Goal: Task Accomplishment & Management: Use online tool/utility

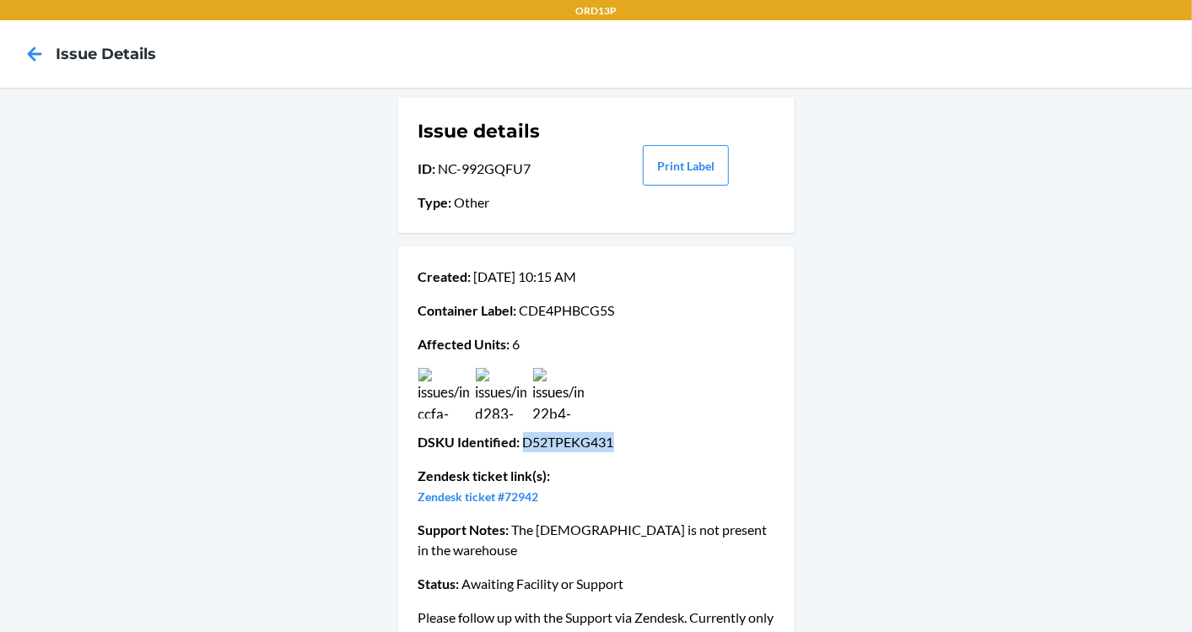
scroll to position [26, 0]
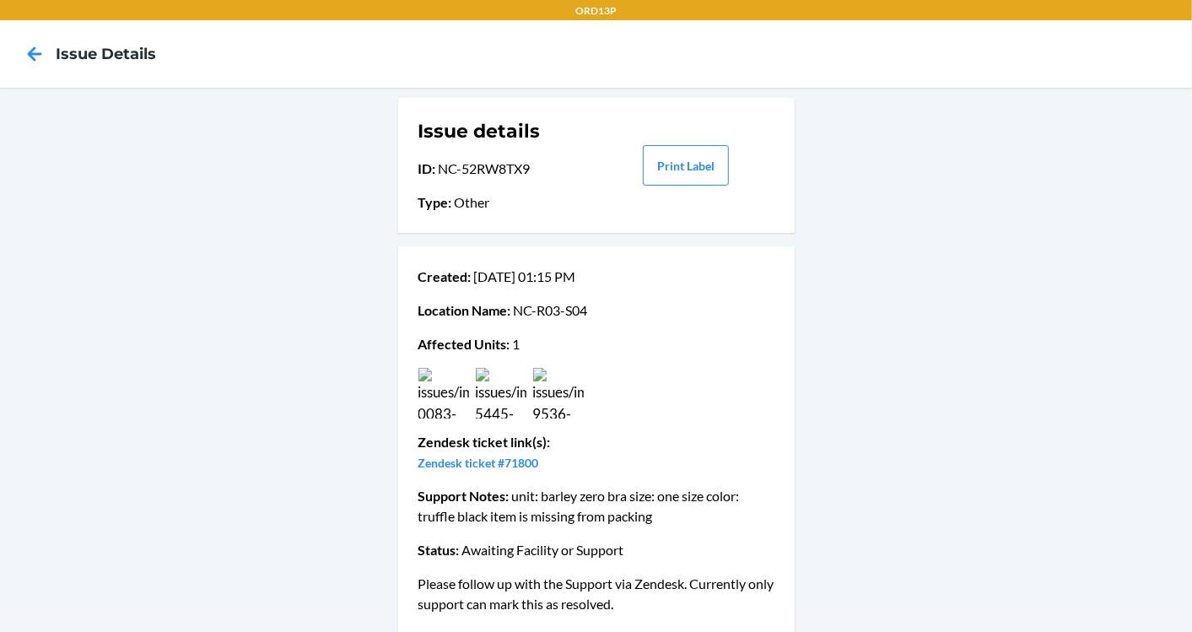
scroll to position [12, 0]
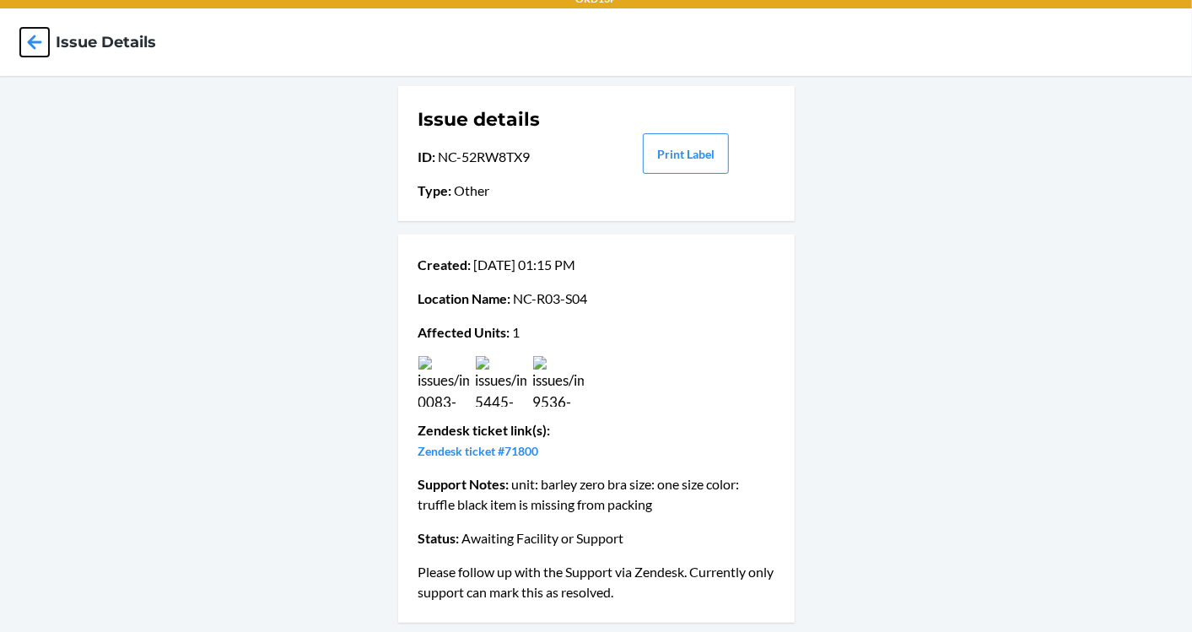
click at [30, 35] on icon at bounding box center [34, 42] width 29 height 29
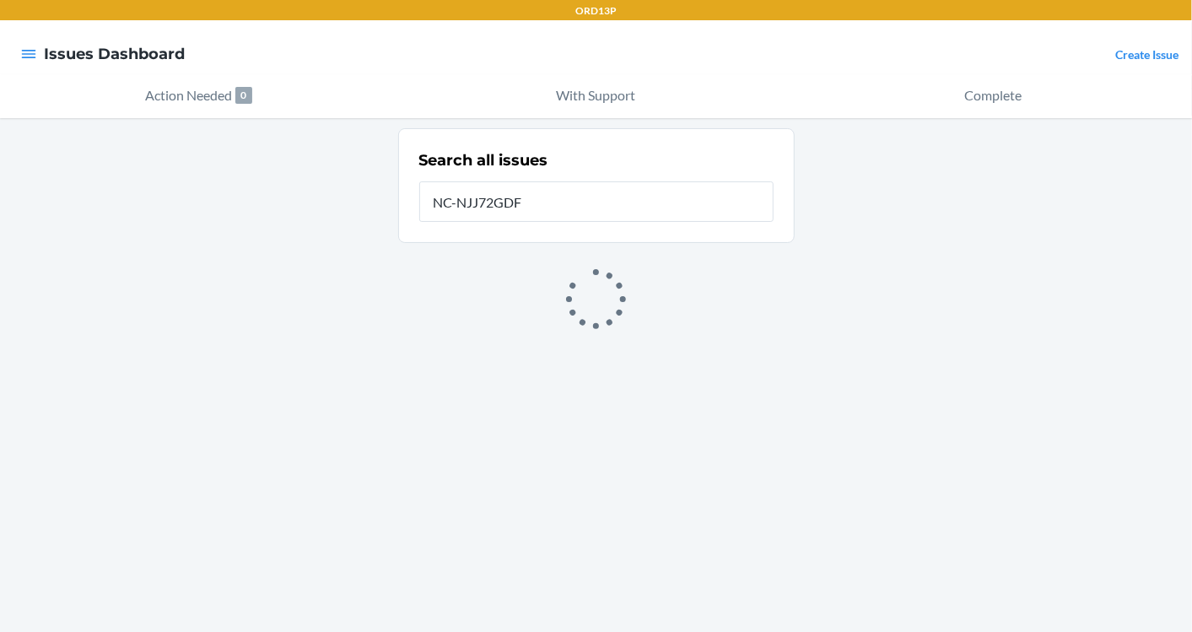
type input "NC-NJJ72GDF"
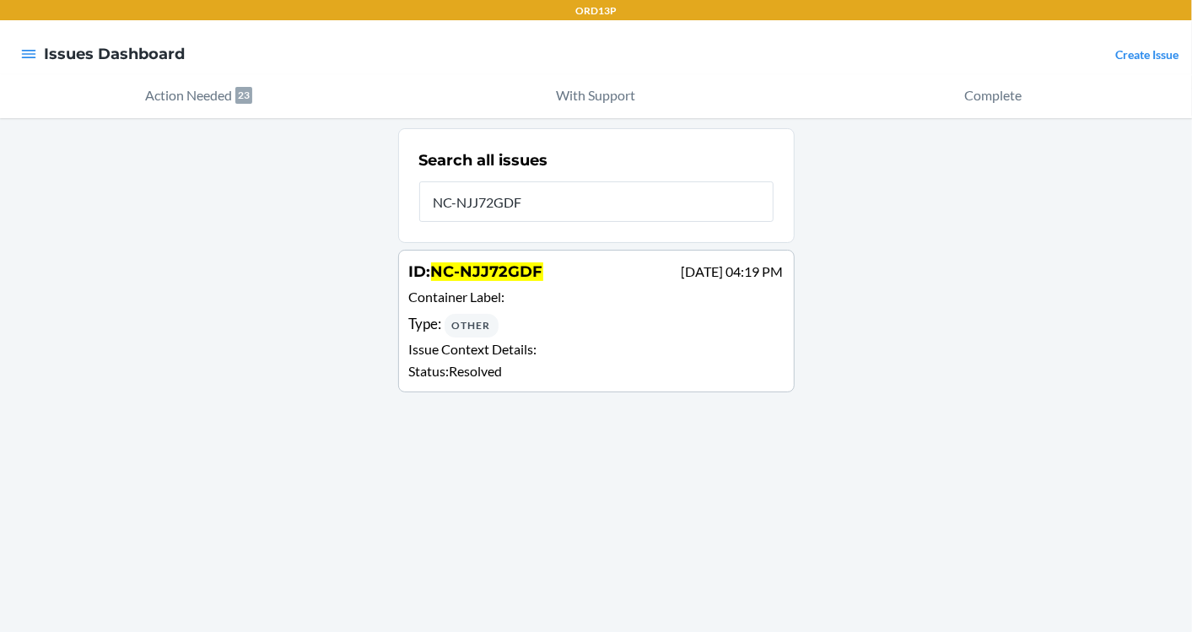
click at [519, 302] on p "Container Label :" at bounding box center [596, 299] width 375 height 24
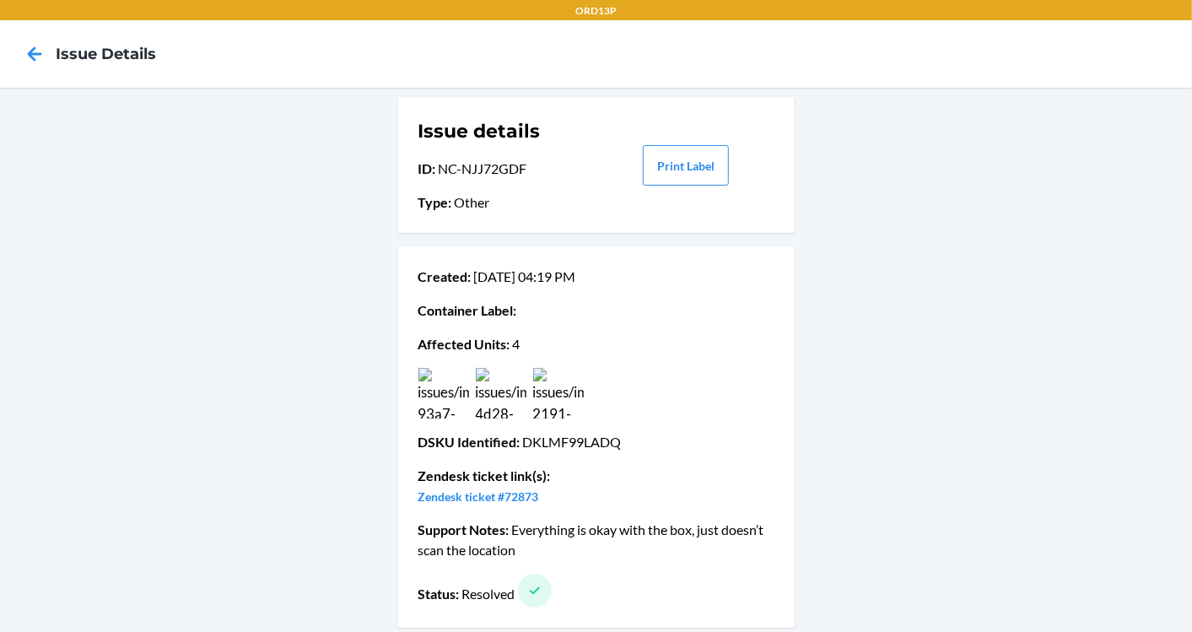
scroll to position [5, 0]
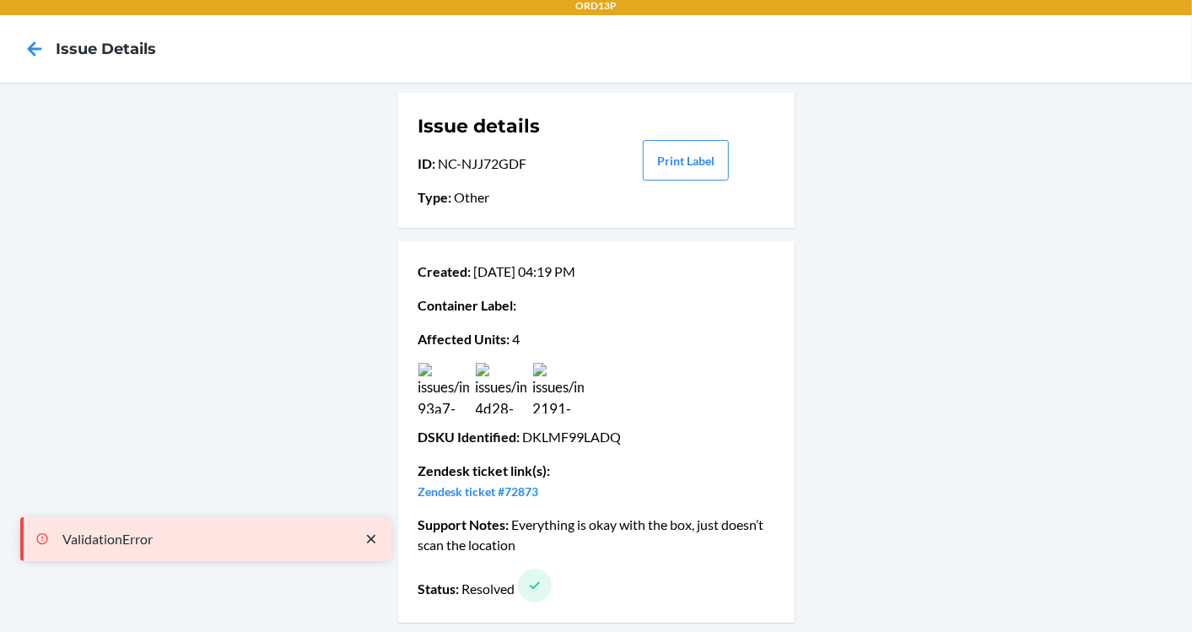
click at [460, 397] on img at bounding box center [444, 388] width 51 height 51
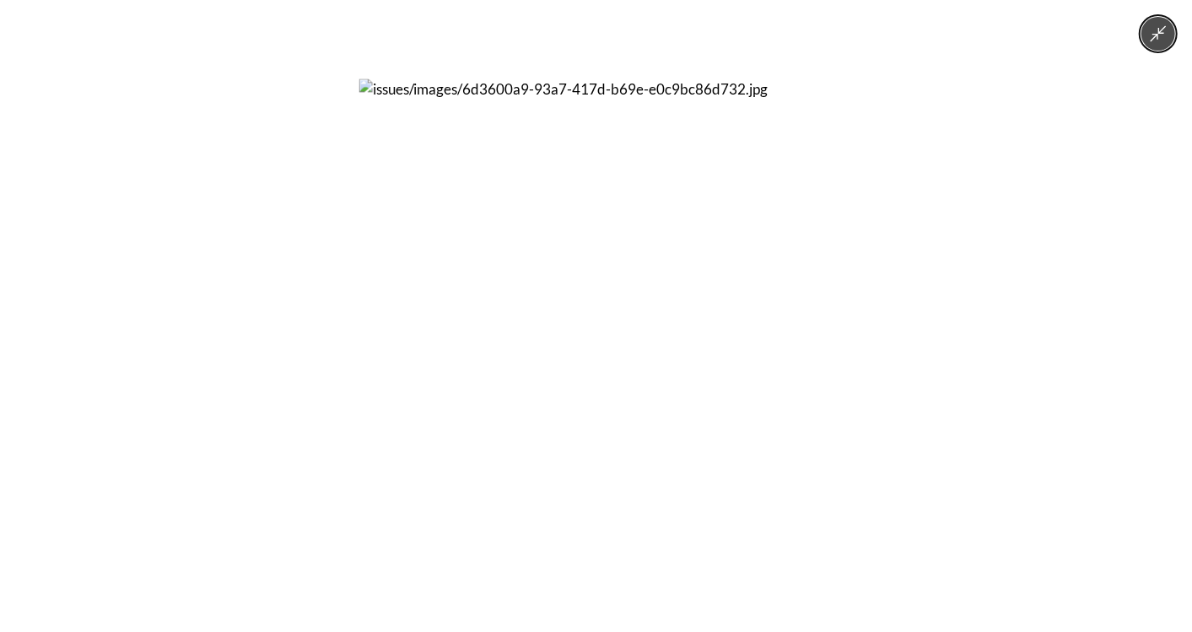
click at [505, 391] on img at bounding box center [596, 316] width 474 height 474
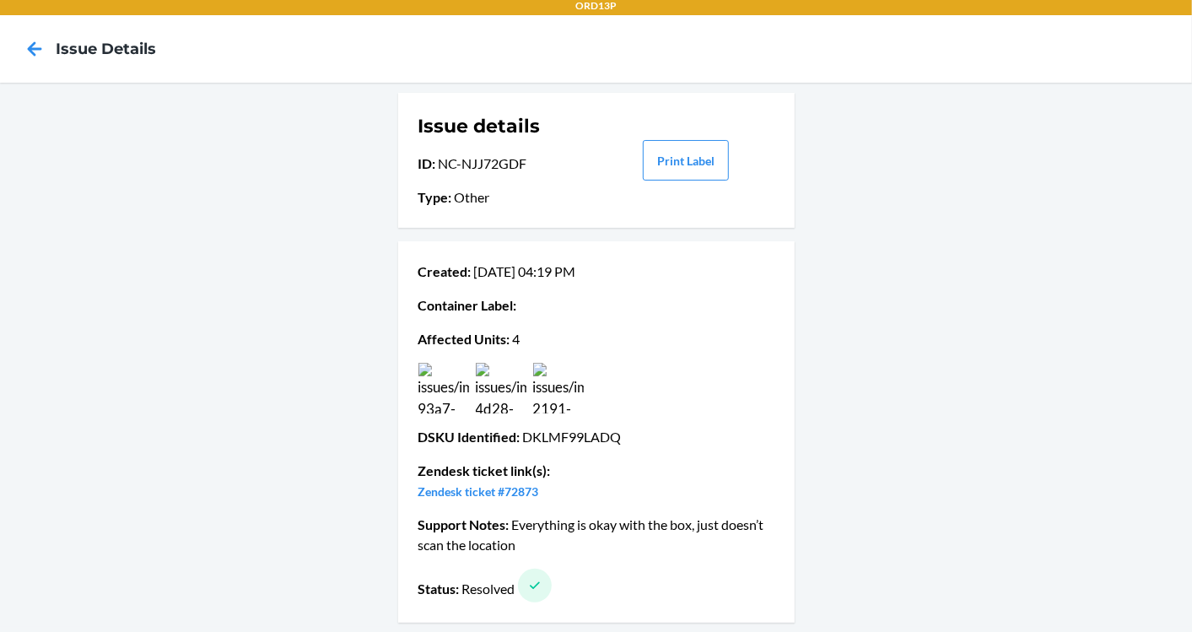
click at [554, 392] on img at bounding box center [558, 388] width 51 height 51
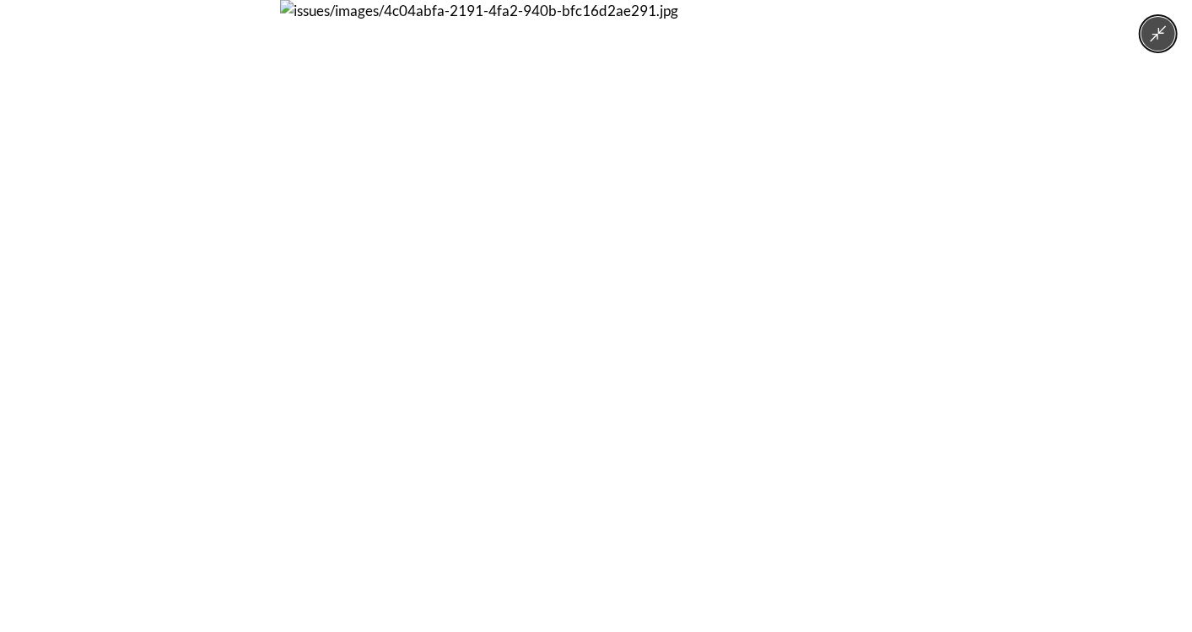
click at [494, 393] on img at bounding box center [596, 316] width 632 height 632
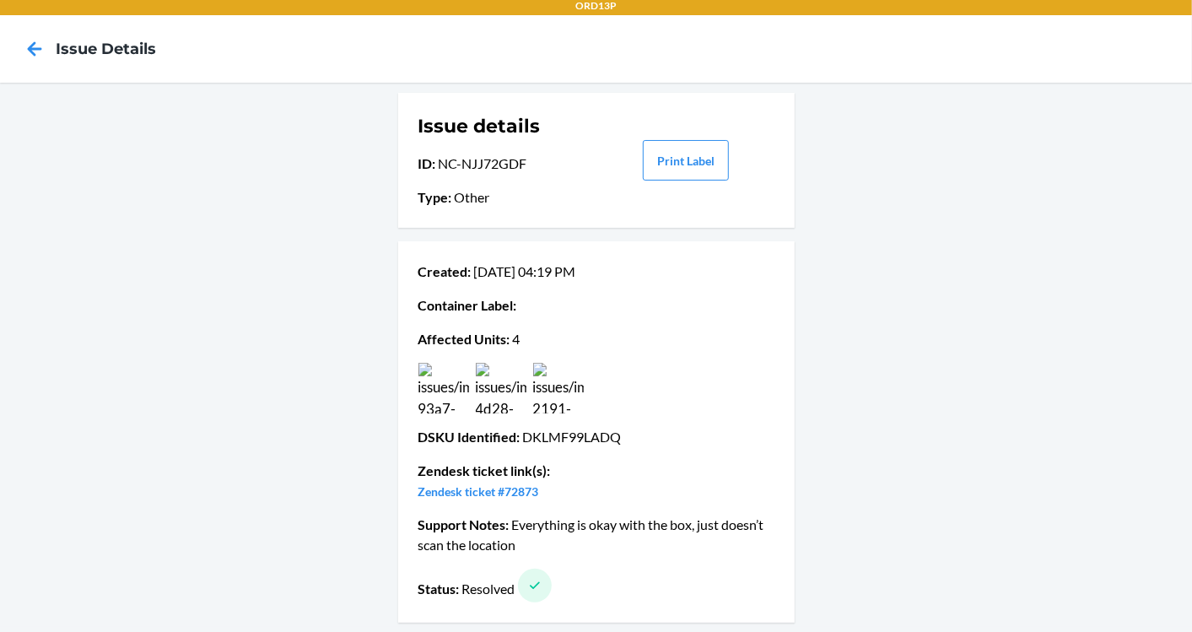
click at [494, 393] on img at bounding box center [501, 388] width 51 height 51
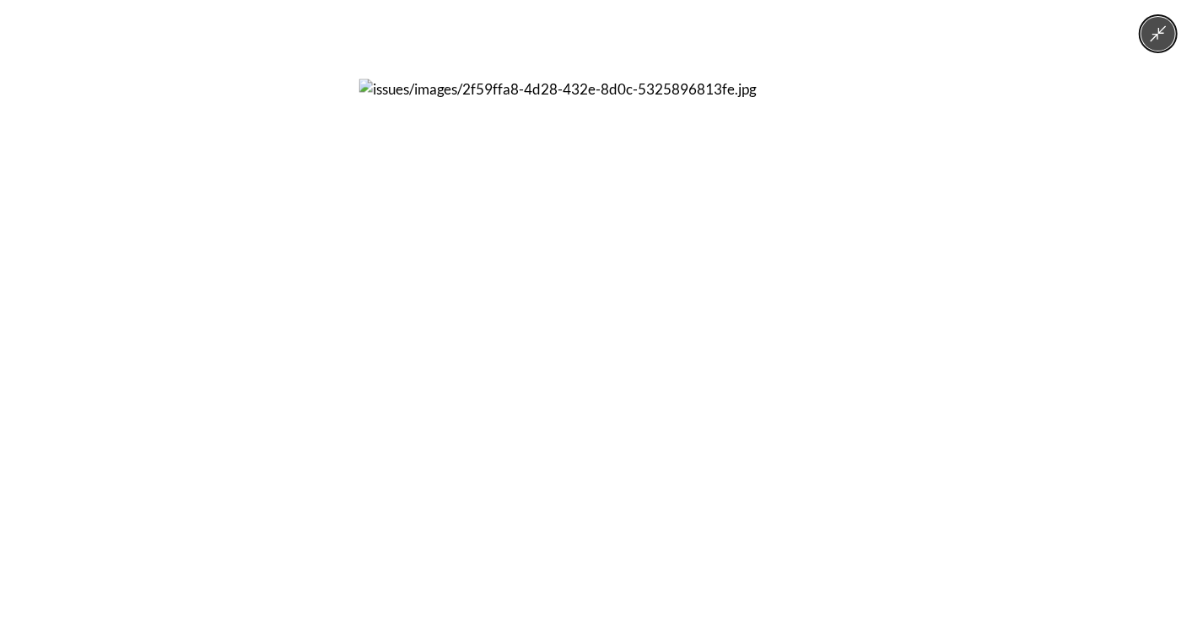
click at [549, 384] on img at bounding box center [596, 316] width 474 height 474
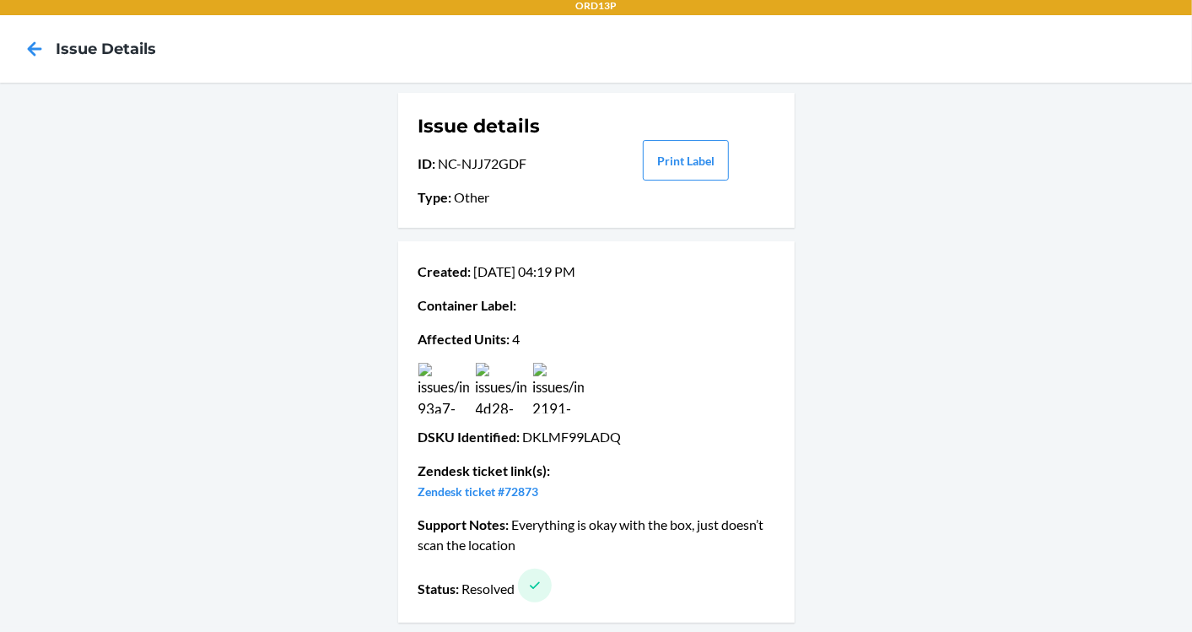
click at [554, 439] on p "DSKU Identified : DKLMF99LADQ" at bounding box center [597, 437] width 356 height 20
copy p "DKLMF99LADQ"
click at [424, 407] on img at bounding box center [444, 388] width 51 height 51
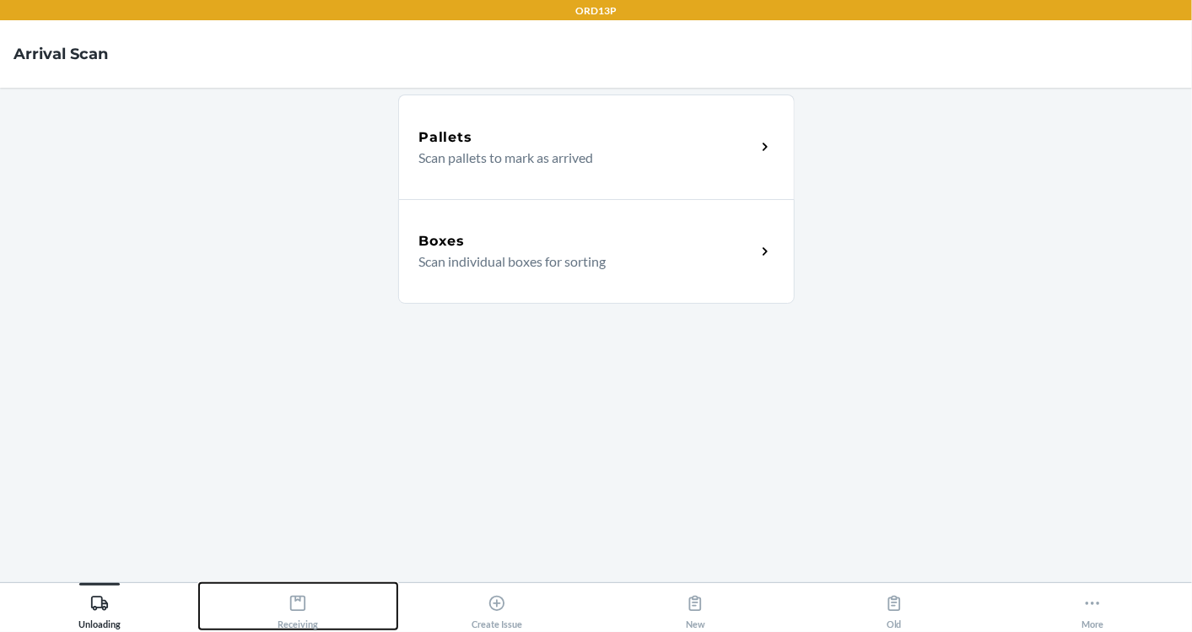
click at [307, 597] on div "Receiving" at bounding box center [298, 608] width 41 height 42
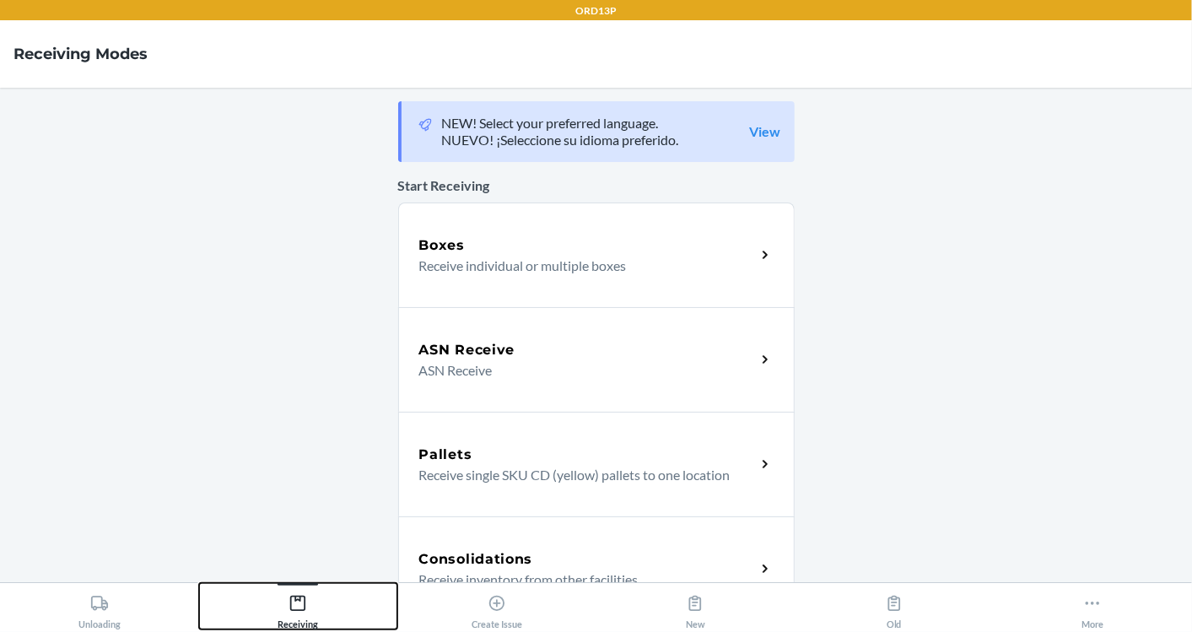
scroll to position [543, 0]
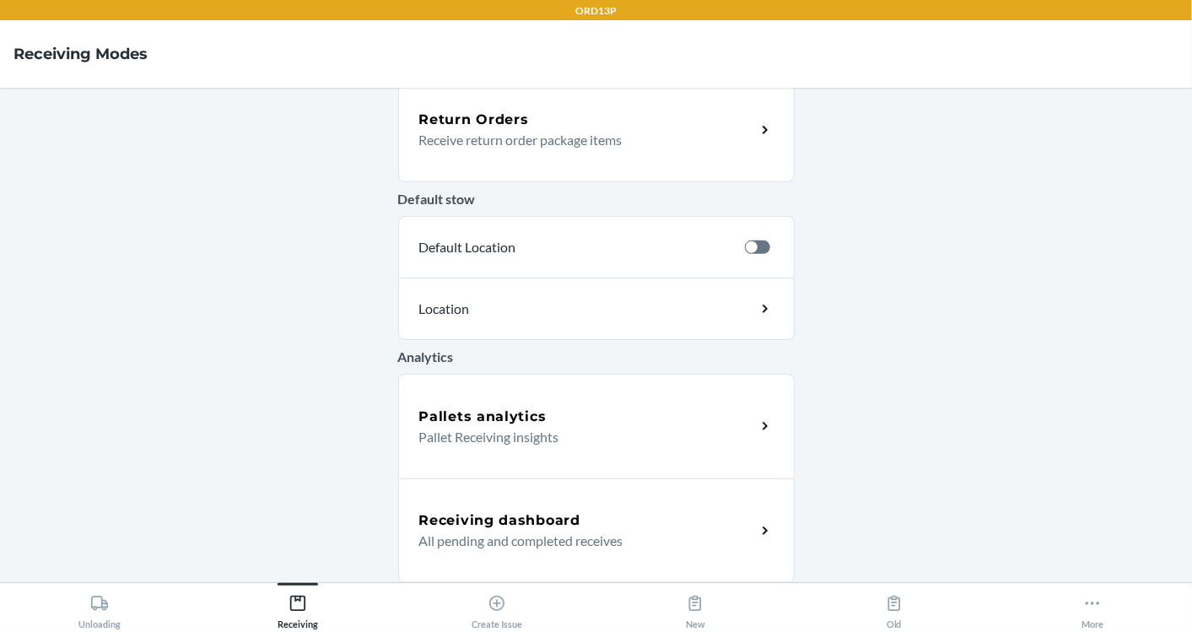
click at [465, 520] on h5 "Receiving dashboard" at bounding box center [499, 520] width 161 height 20
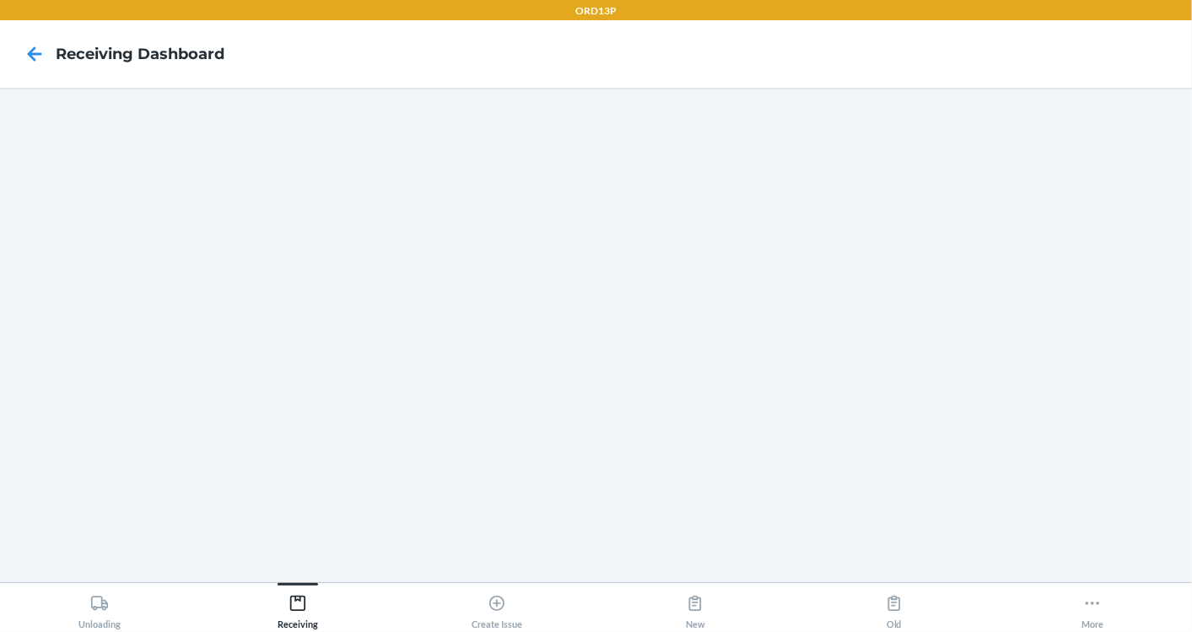
drag, startPoint x: 465, startPoint y: 519, endPoint x: 571, endPoint y: 82, distance: 449.8
click at [571, 82] on nav "Receiving dashboard" at bounding box center [596, 54] width 1192 height 68
